Goal: Navigation & Orientation: Go to known website

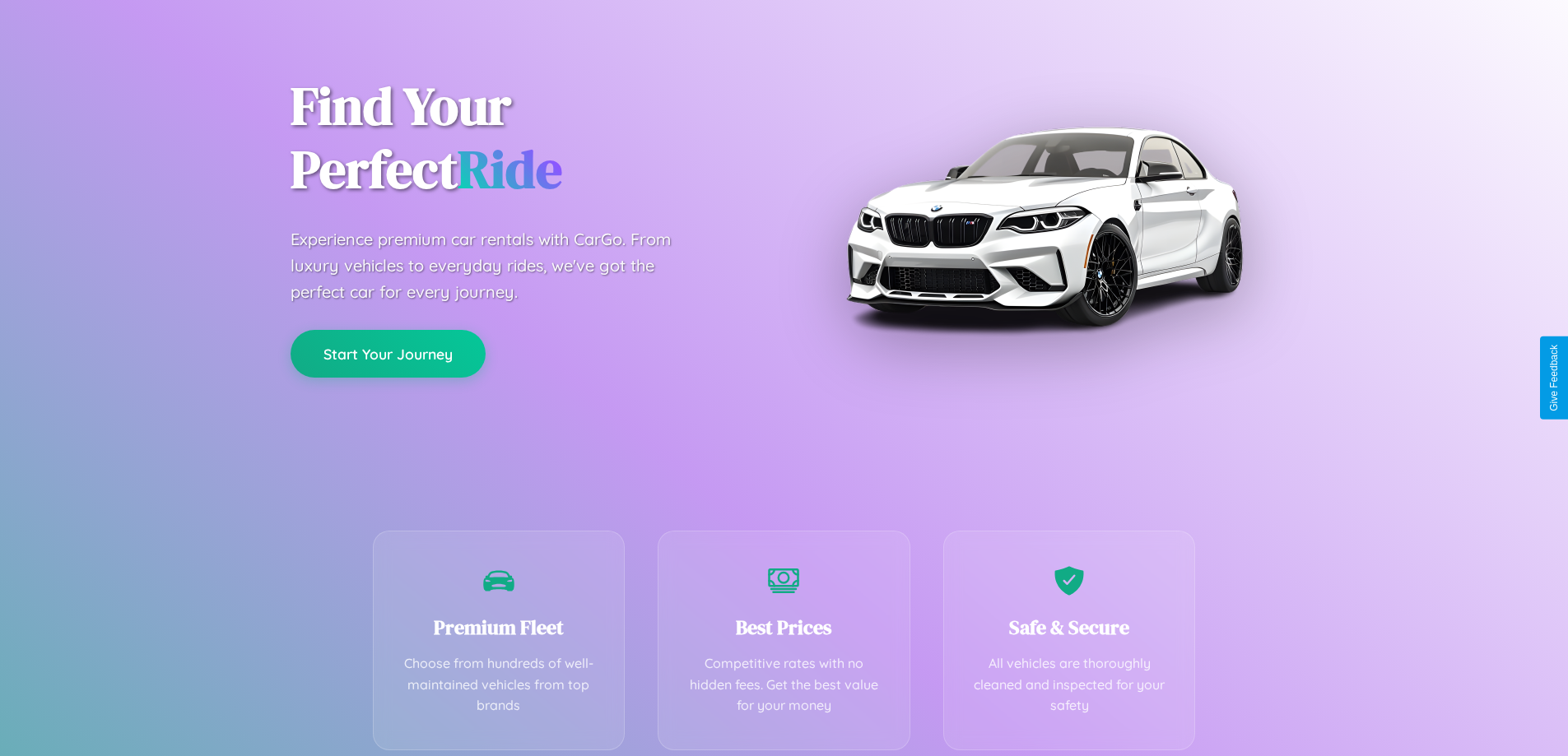
scroll to position [324, 0]
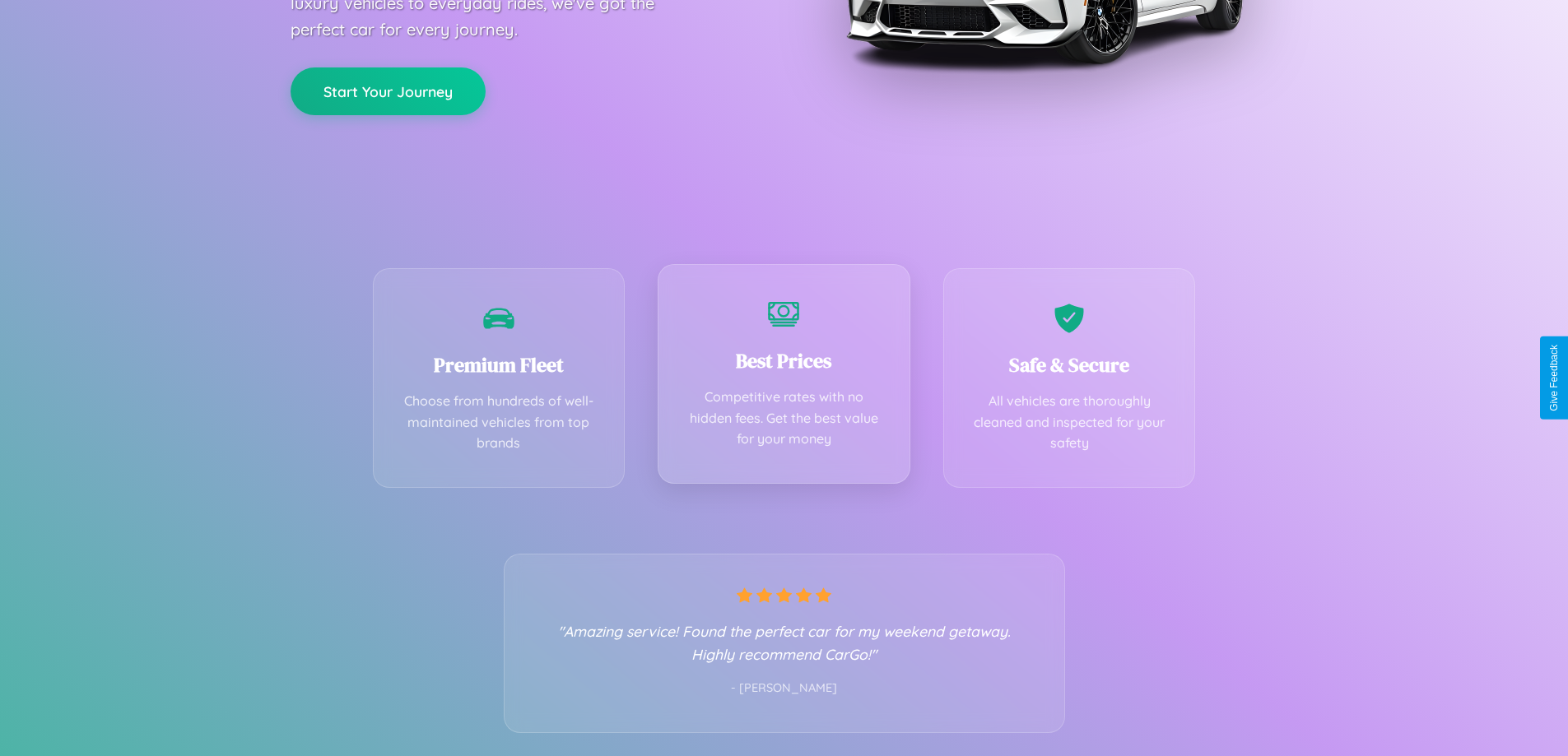
click at [784, 378] on div "Best Prices Competitive rates with no hidden fees. Get the best value for your …" at bounding box center [784, 374] width 252 height 220
click at [388, 90] on button "Start Your Journey" at bounding box center [387, 90] width 195 height 48
click at [388, 89] on button "Start Your Journey" at bounding box center [387, 90] width 195 height 48
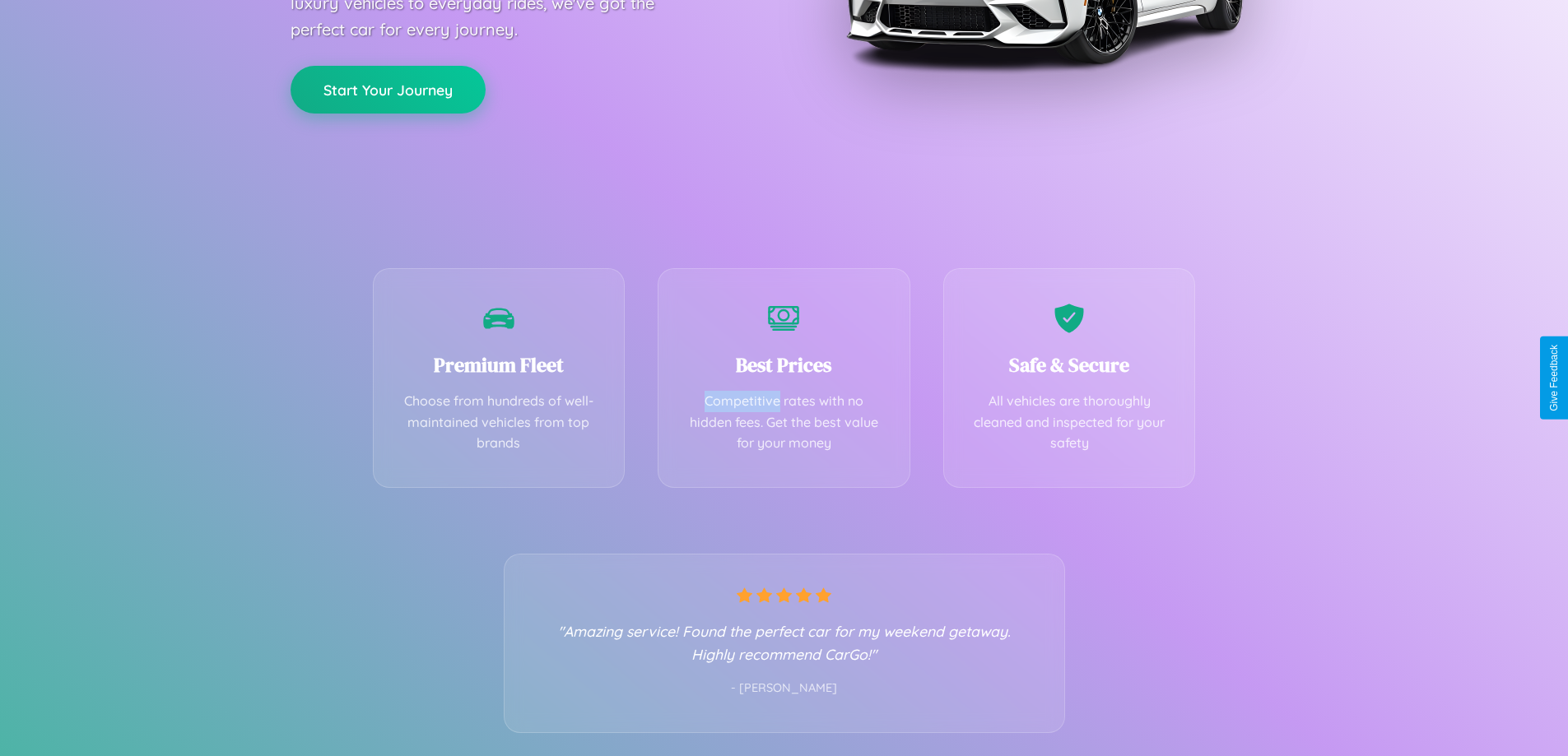
click at [388, 89] on button "Start Your Journey" at bounding box center [387, 90] width 195 height 48
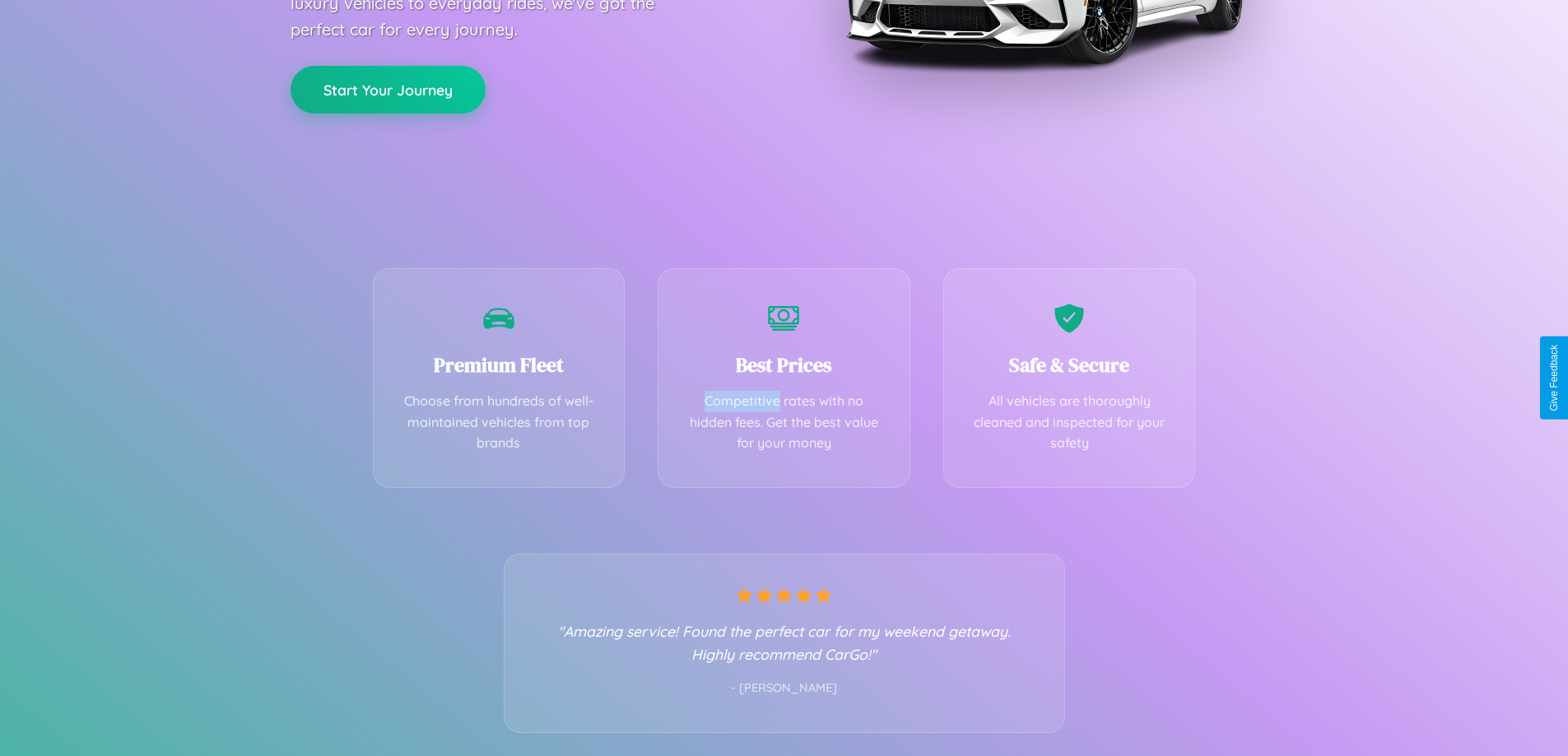
click at [388, 89] on button "Start Your Journey" at bounding box center [387, 90] width 195 height 48
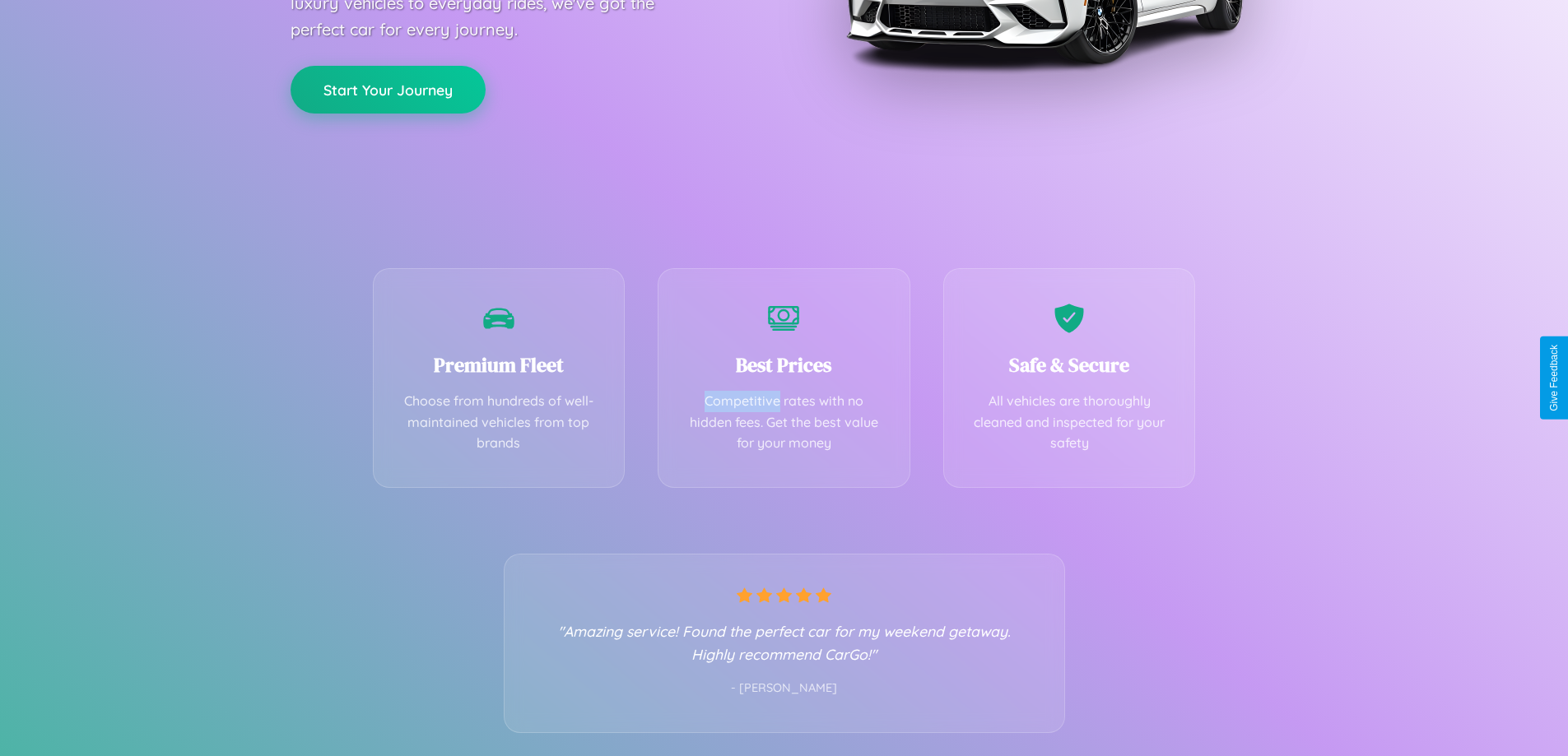
click at [388, 89] on button "Start Your Journey" at bounding box center [387, 90] width 195 height 48
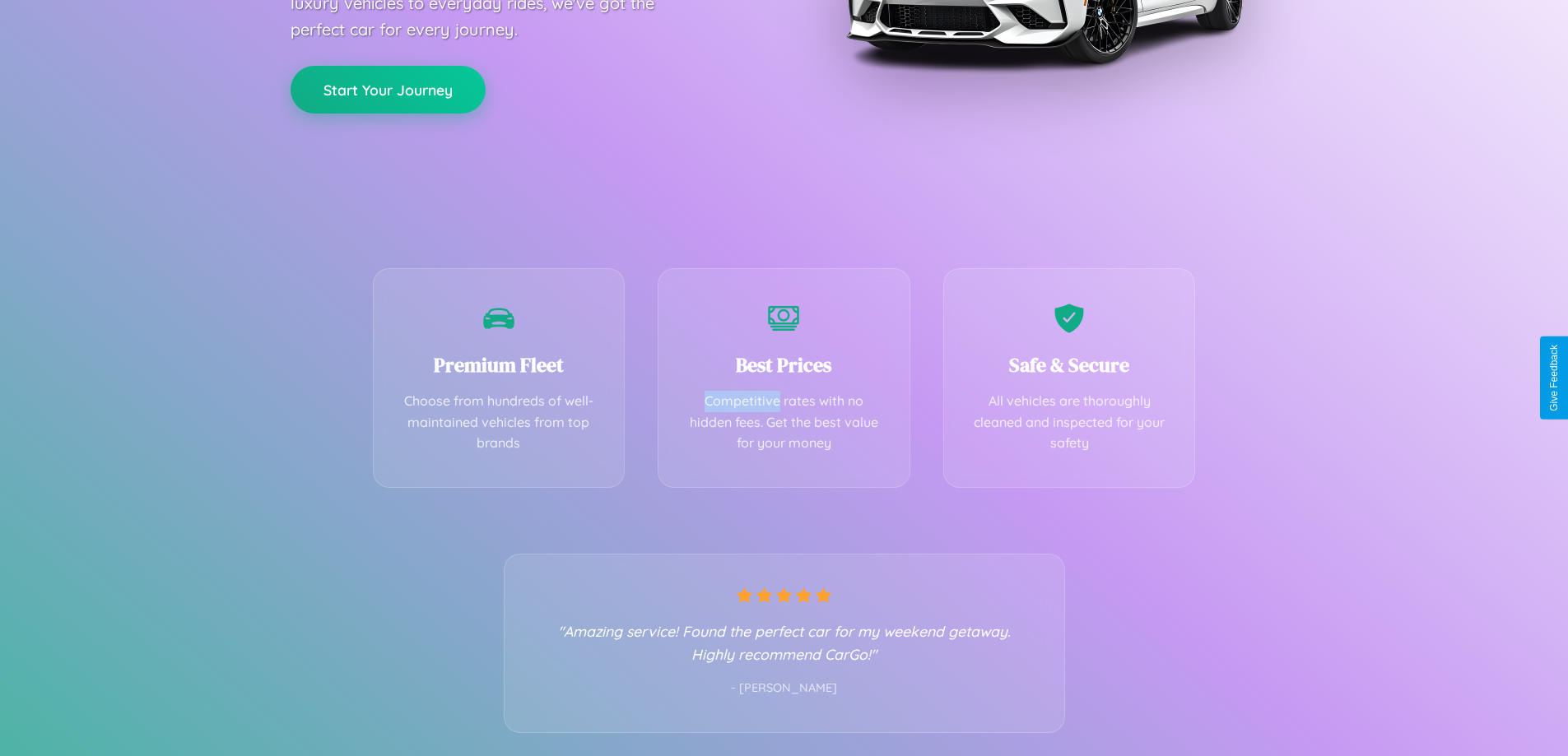
click at [388, 89] on button "Start Your Journey" at bounding box center [387, 90] width 195 height 48
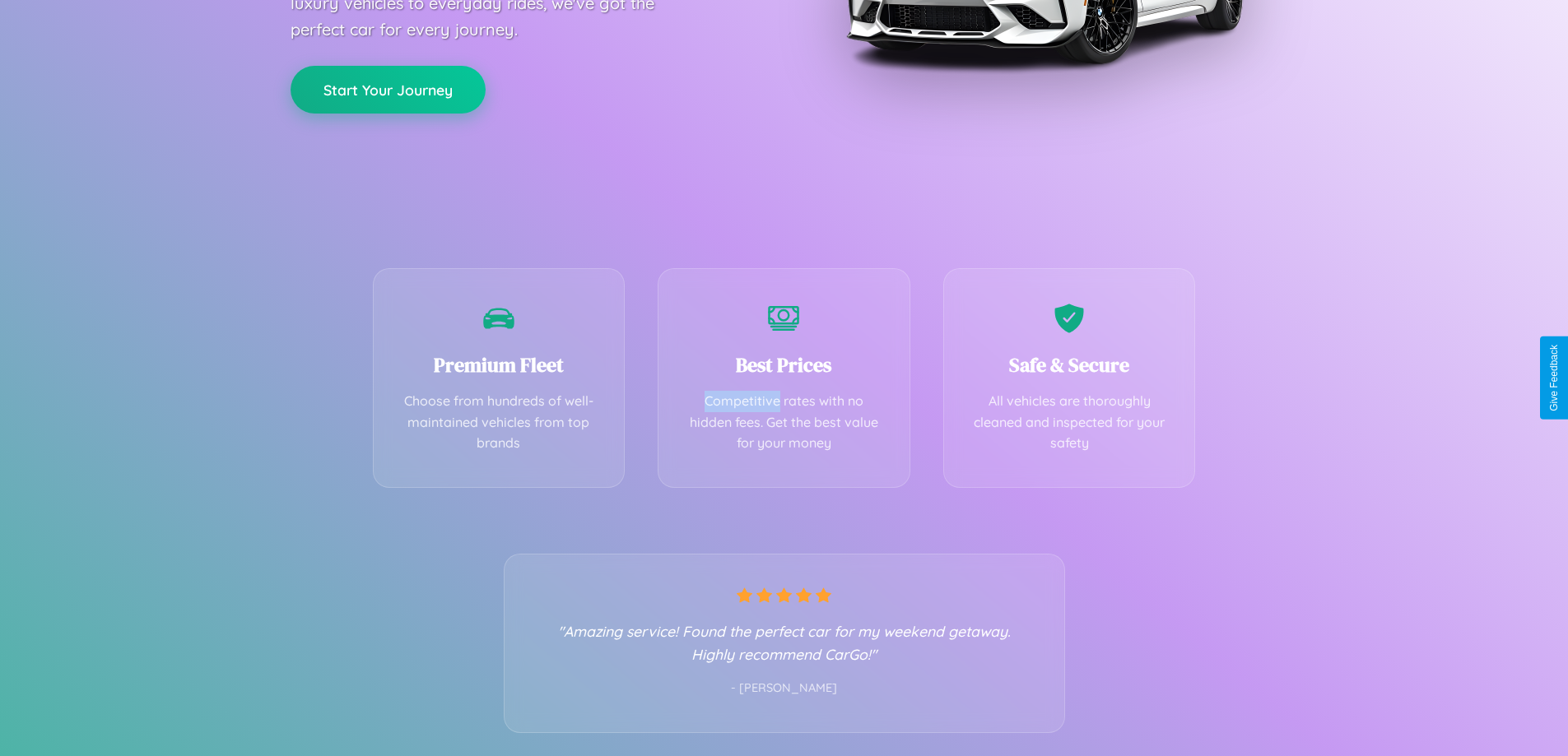
click at [388, 89] on button "Start Your Journey" at bounding box center [387, 90] width 195 height 48
